Goal: Information Seeking & Learning: Learn about a topic

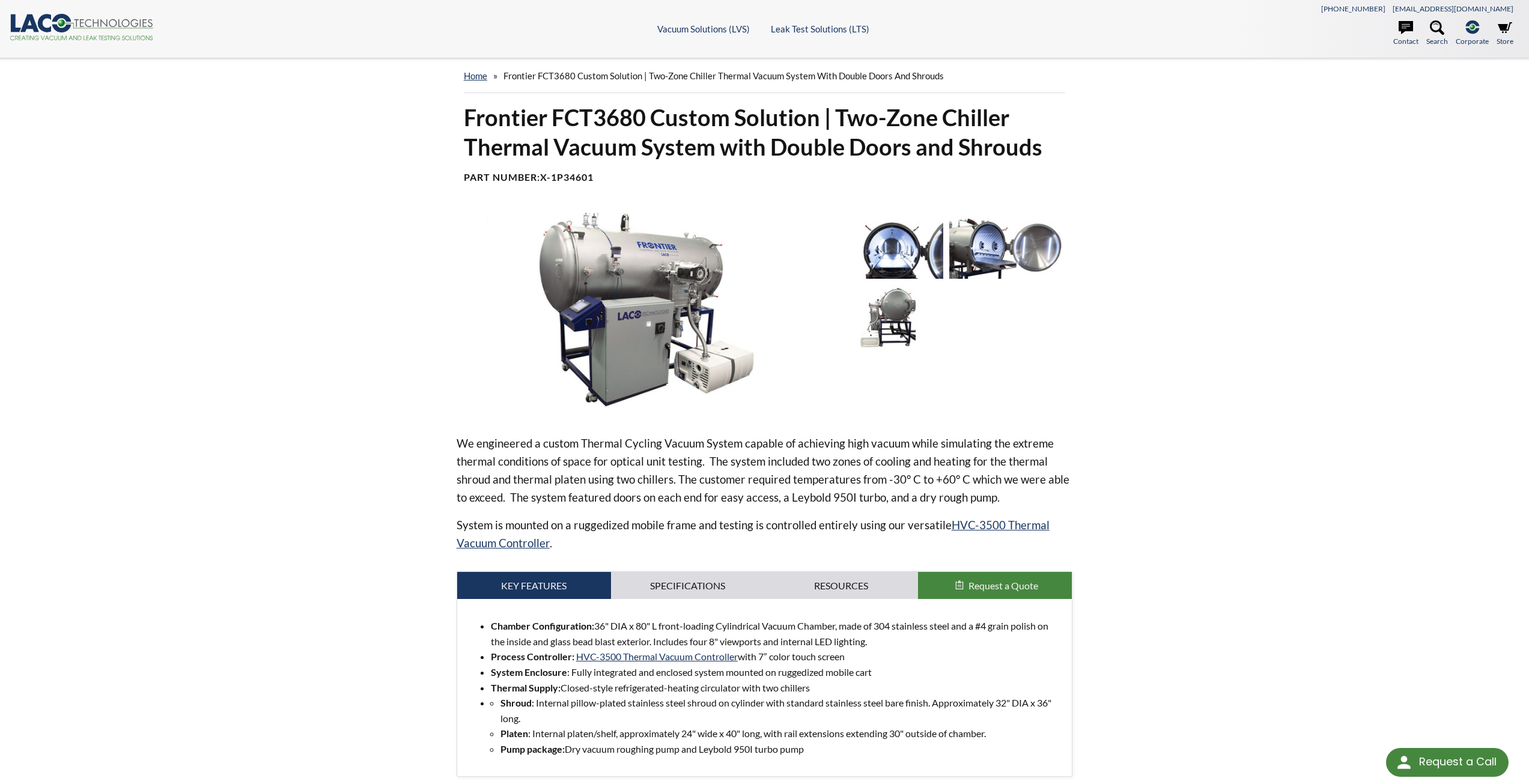
click at [895, 252] on img at bounding box center [884, 245] width 117 height 66
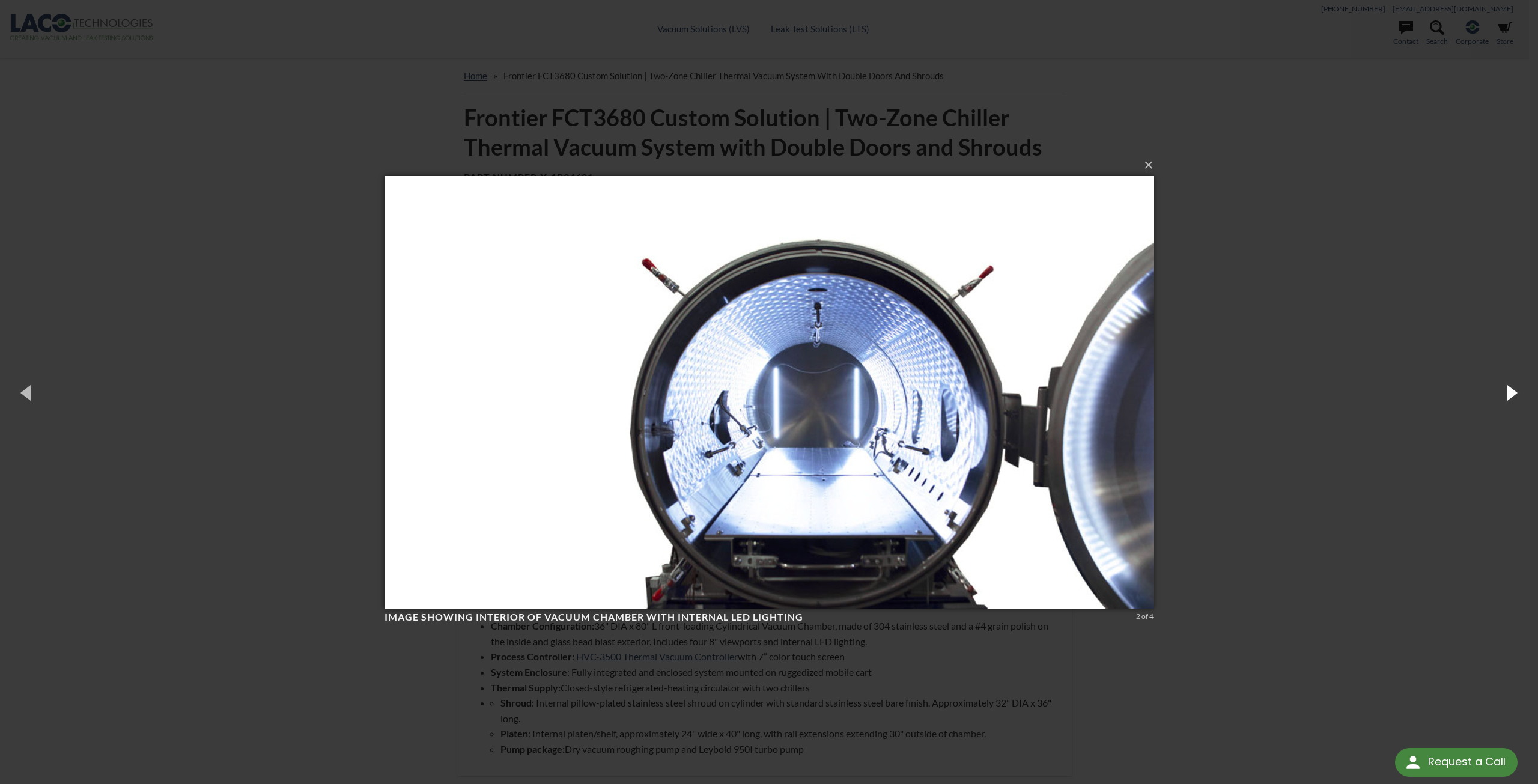
click at [1506, 394] on button "button" at bounding box center [1511, 392] width 54 height 66
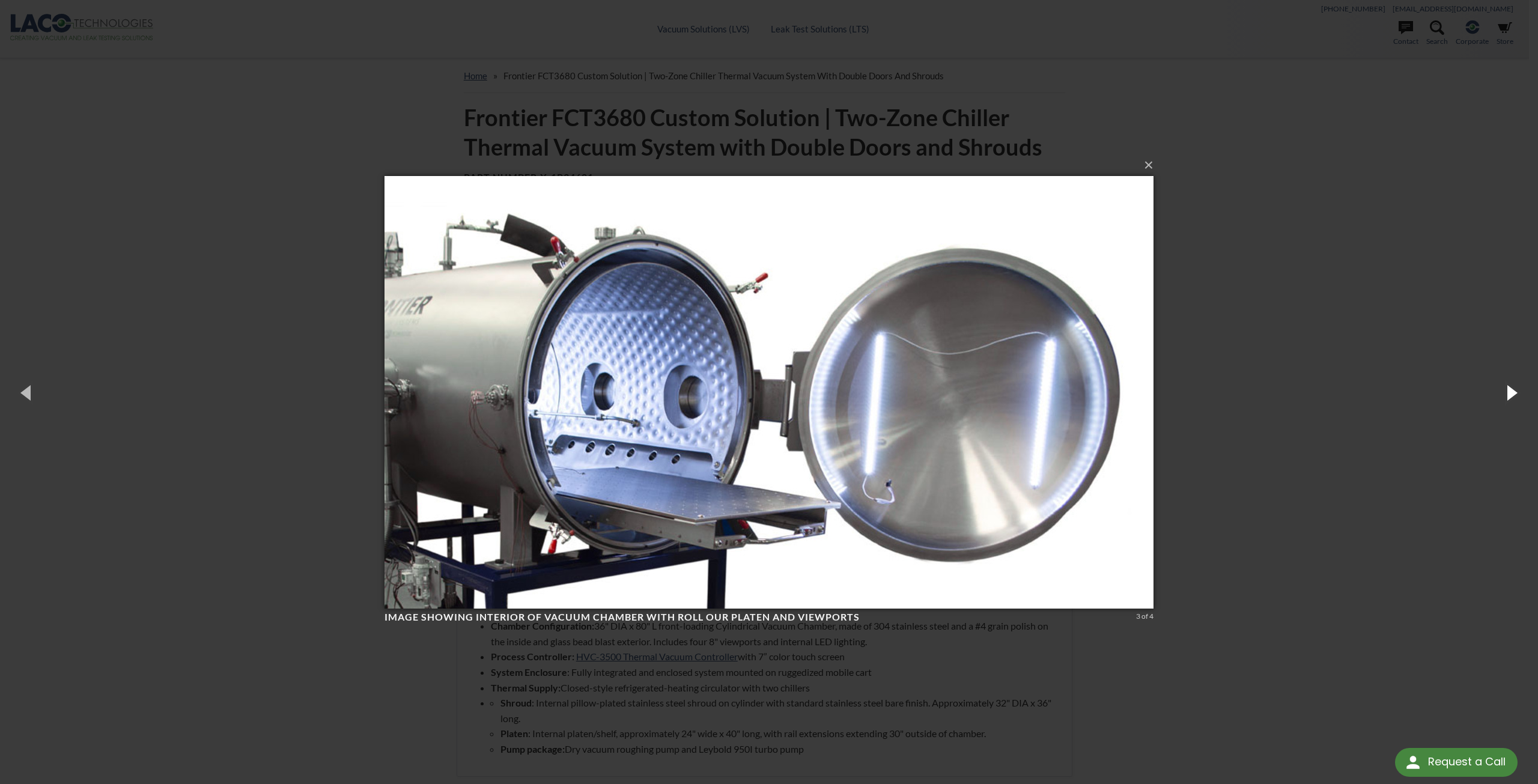
click at [1506, 394] on button "button" at bounding box center [1511, 392] width 54 height 66
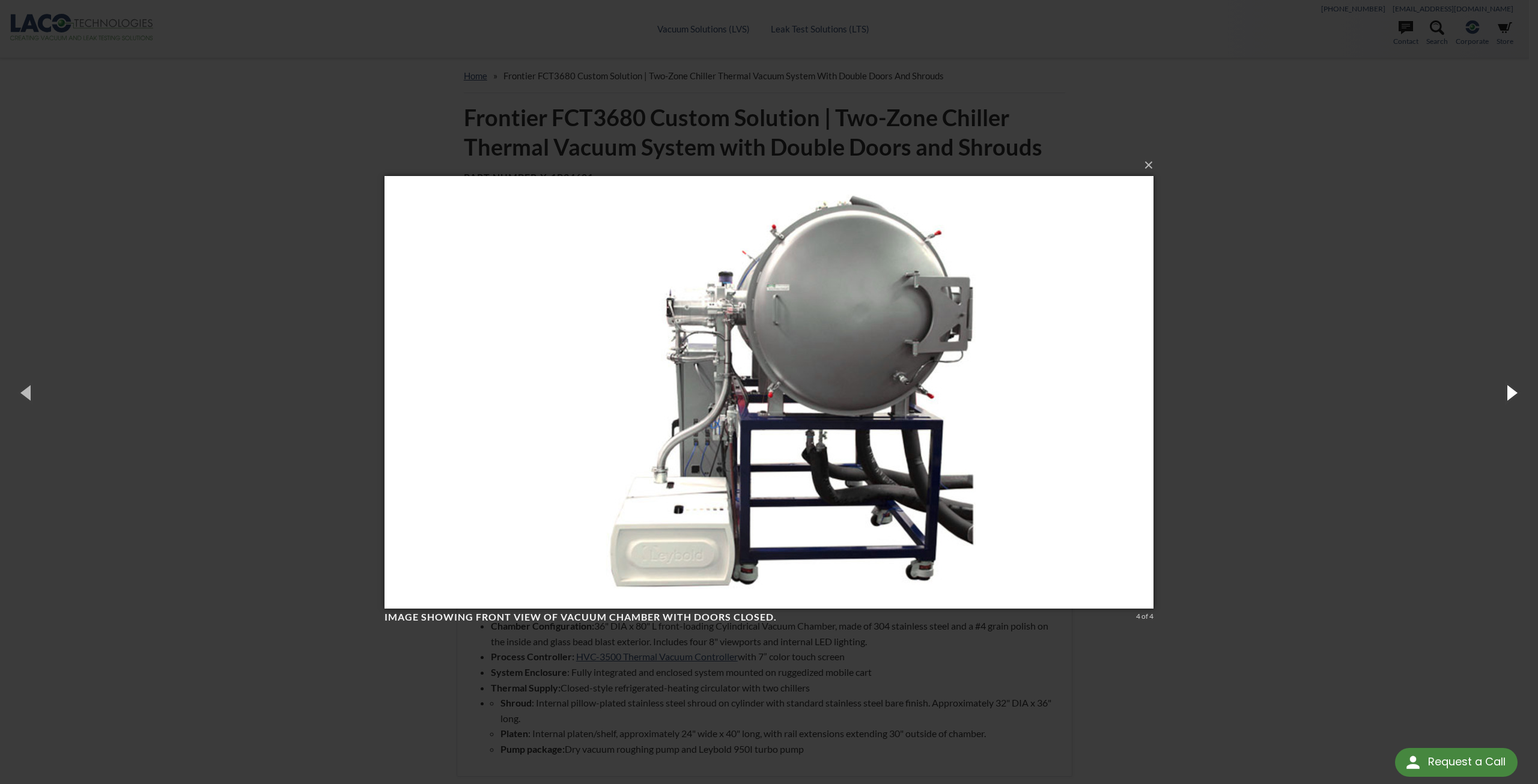
click at [1506, 394] on button "button" at bounding box center [1511, 392] width 54 height 66
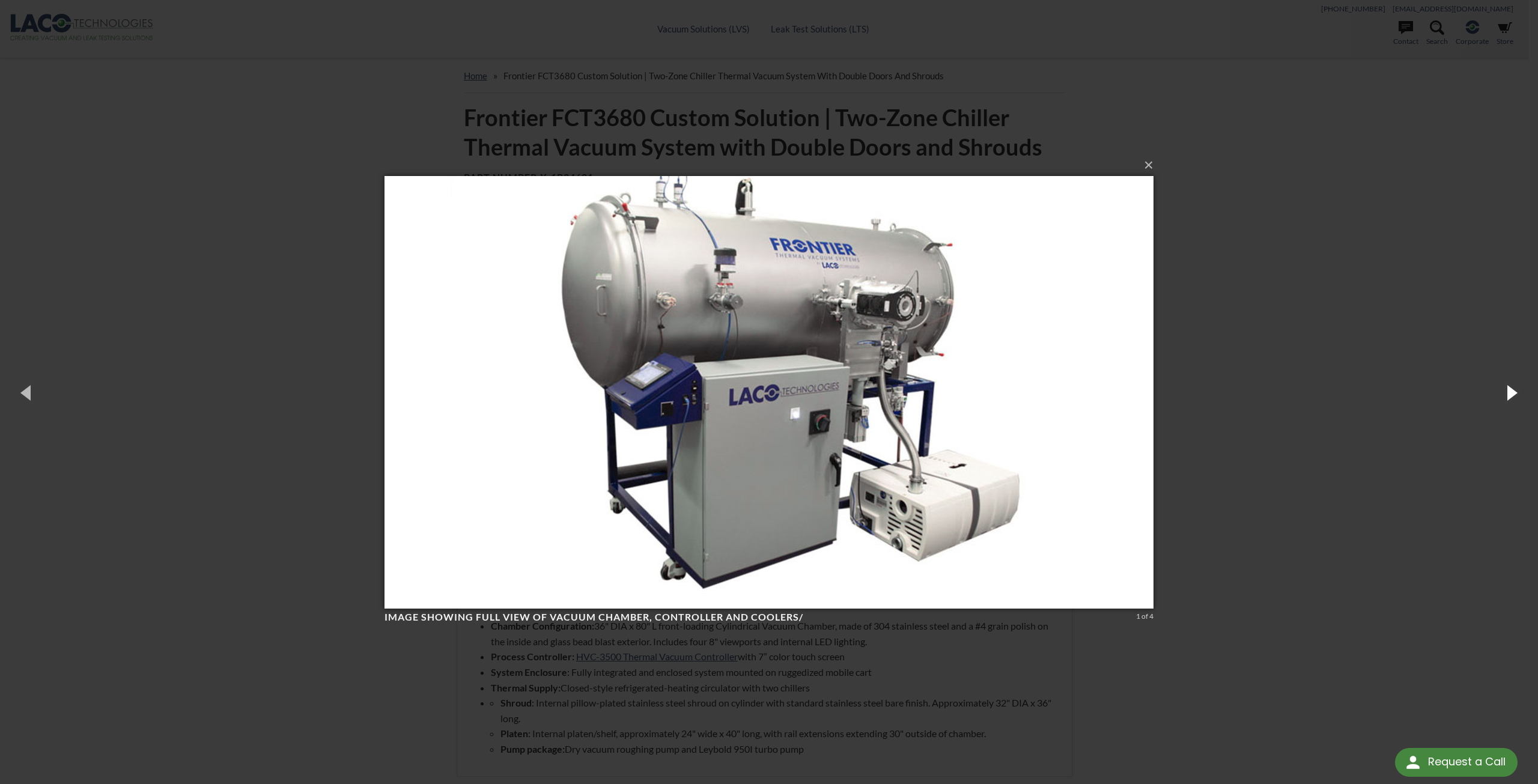
click at [1506, 394] on button "button" at bounding box center [1511, 392] width 54 height 66
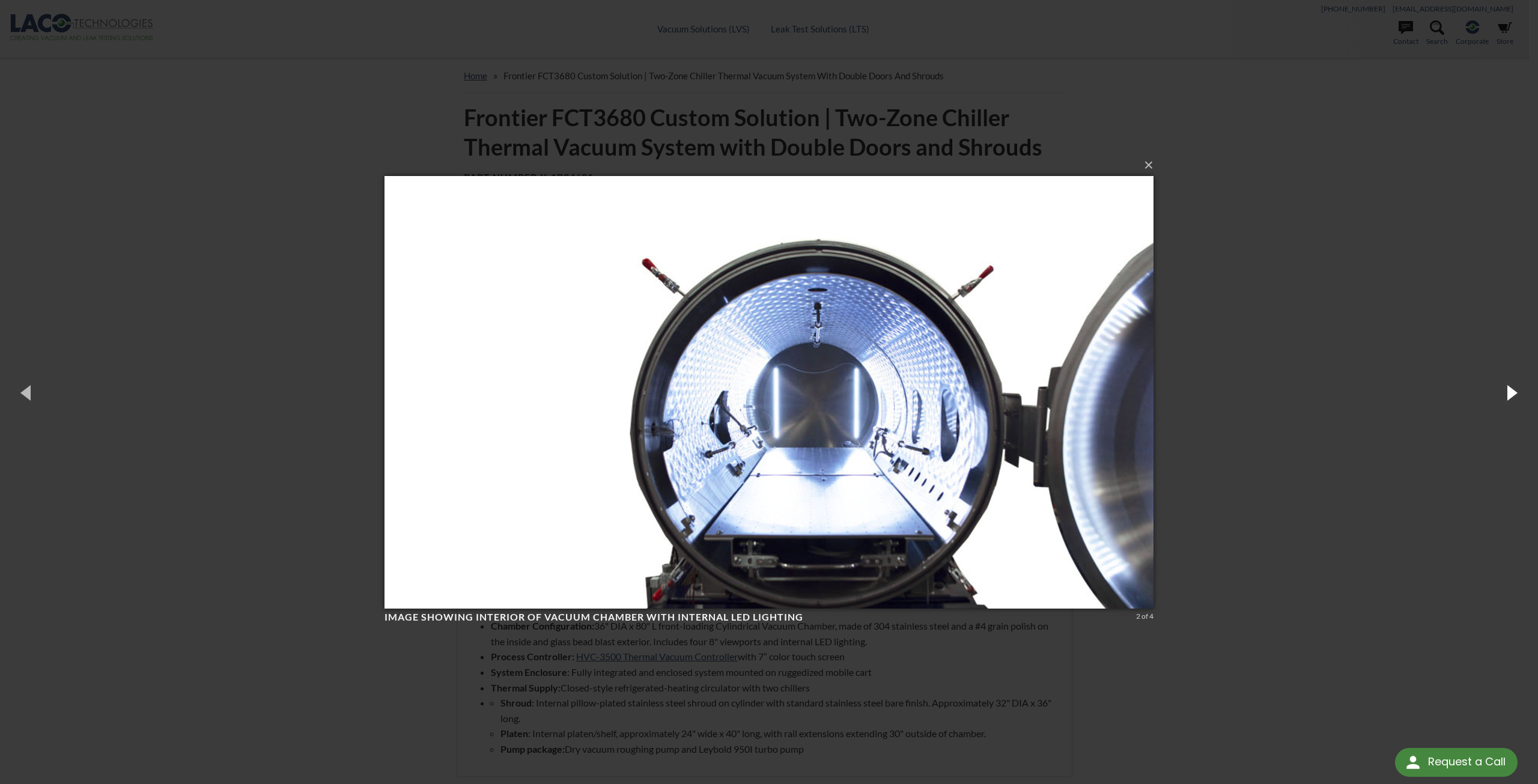
click at [1506, 394] on button "button" at bounding box center [1511, 392] width 54 height 66
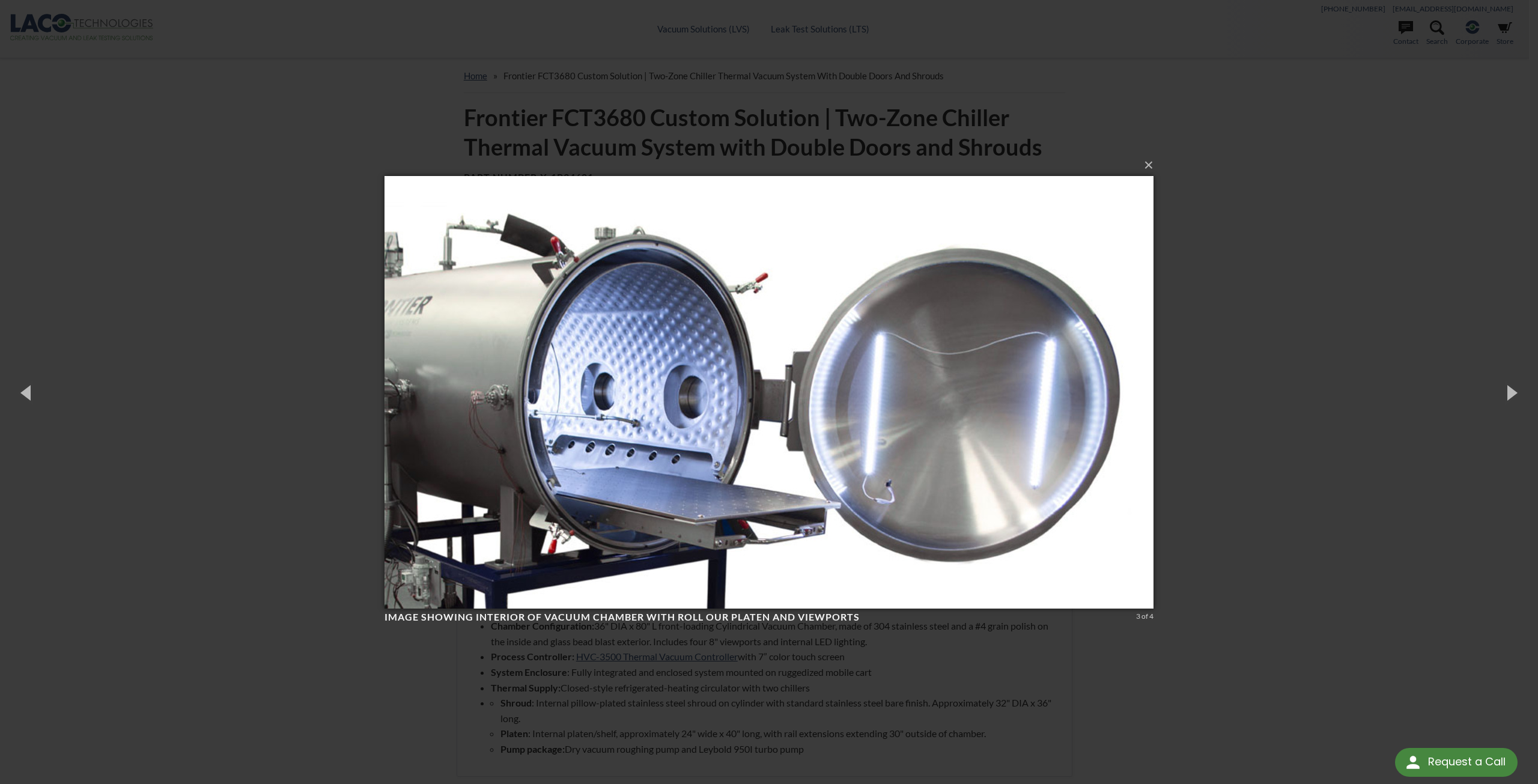
click at [1406, 411] on div "× Image showing interior of vacuum chamber with roll our platen and viewports 3…" at bounding box center [769, 392] width 1538 height 784
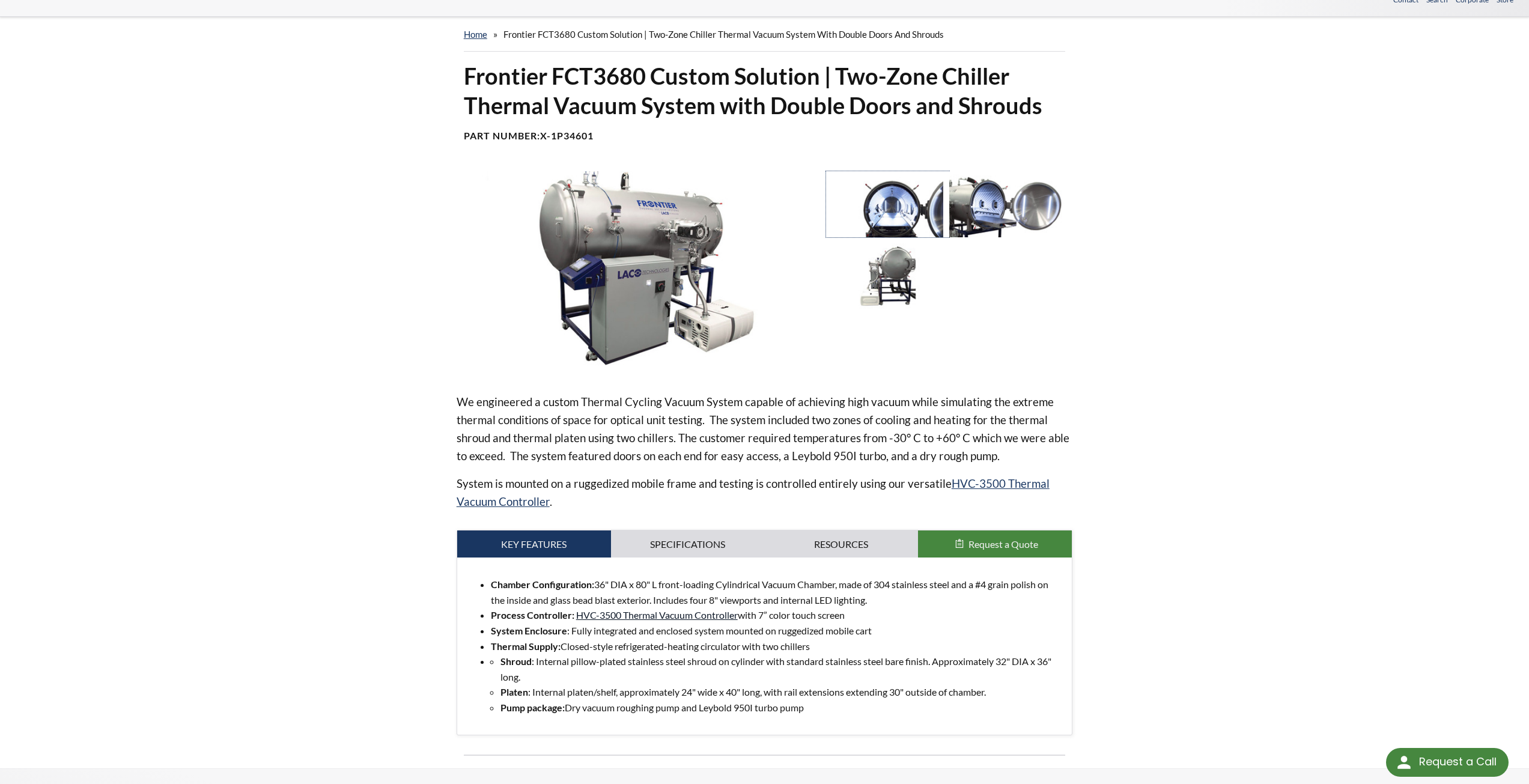
scroll to position [60, 0]
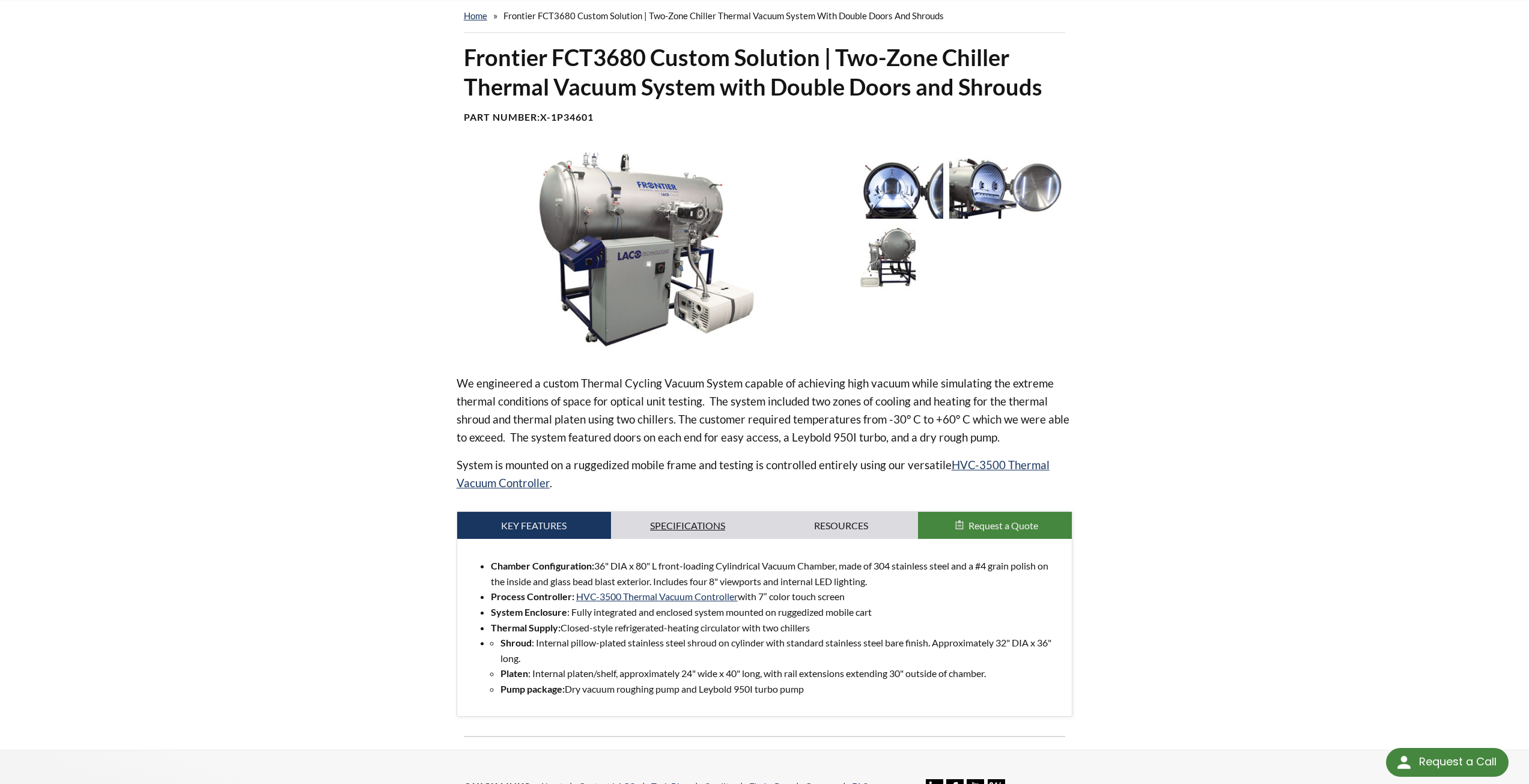
click at [676, 527] on link "Specifications" at bounding box center [688, 525] width 154 height 27
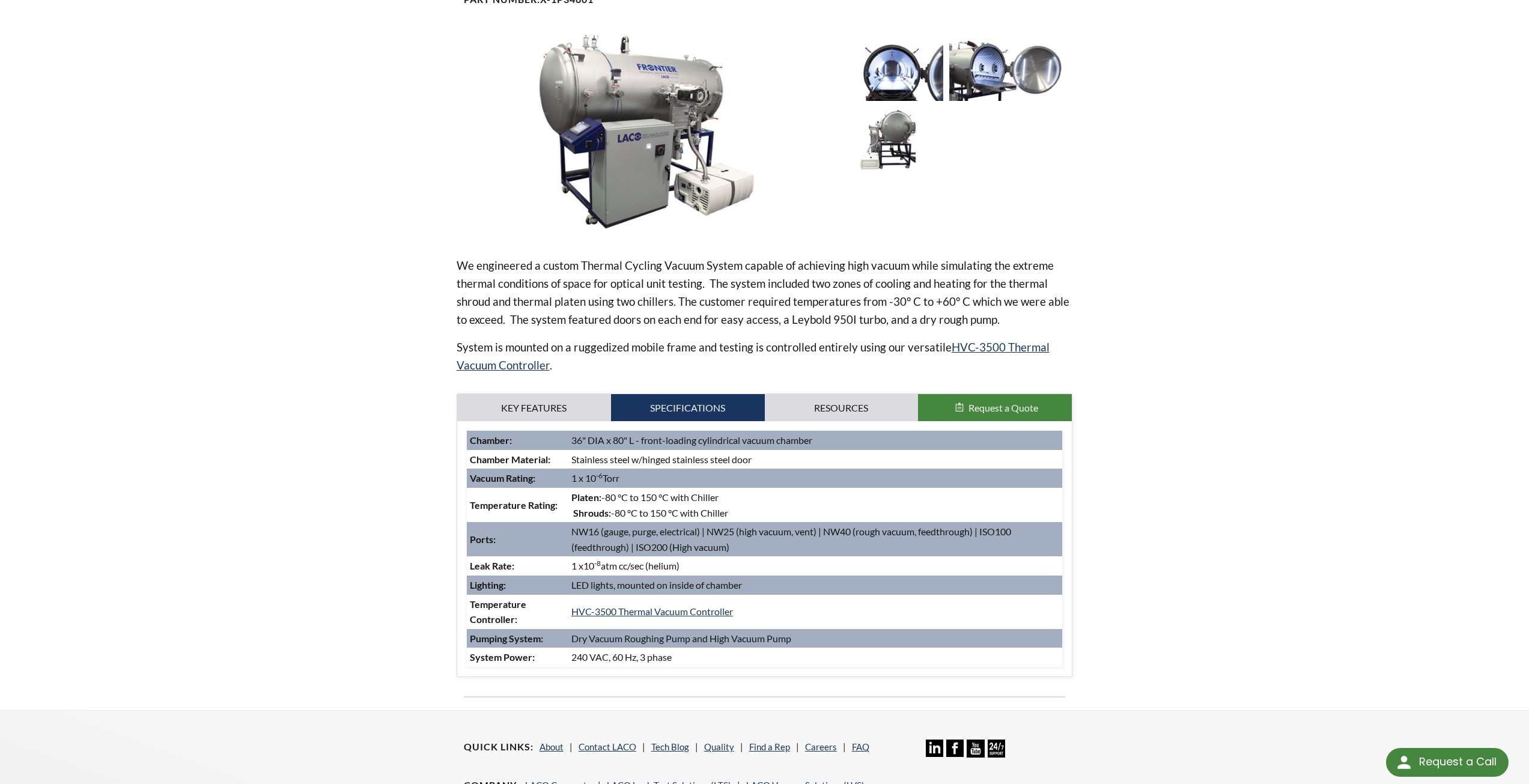
scroll to position [180, 0]
